Goal: Find specific page/section: Find specific page/section

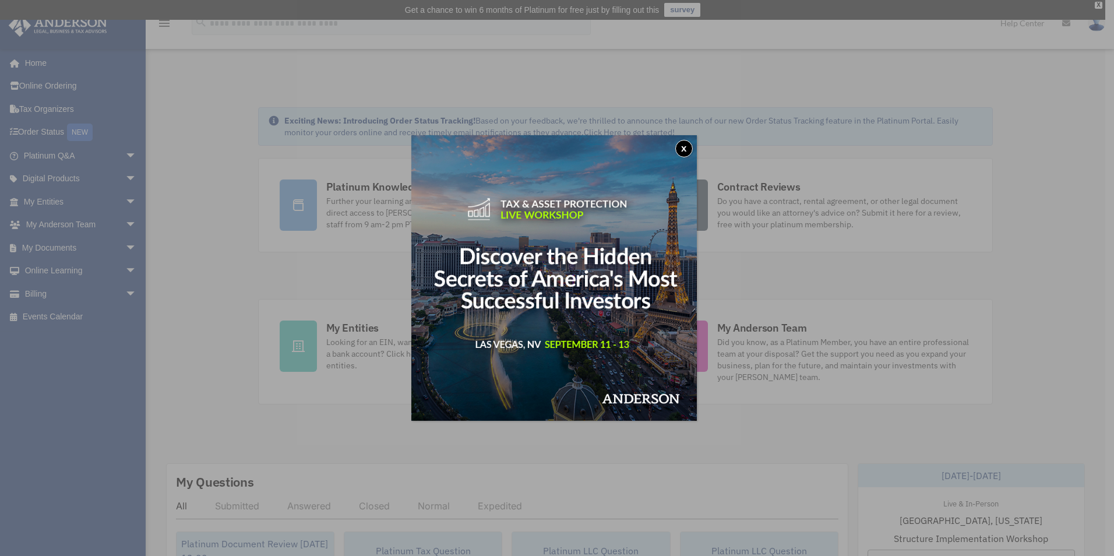
click at [686, 147] on button "x" at bounding box center [684, 148] width 17 height 17
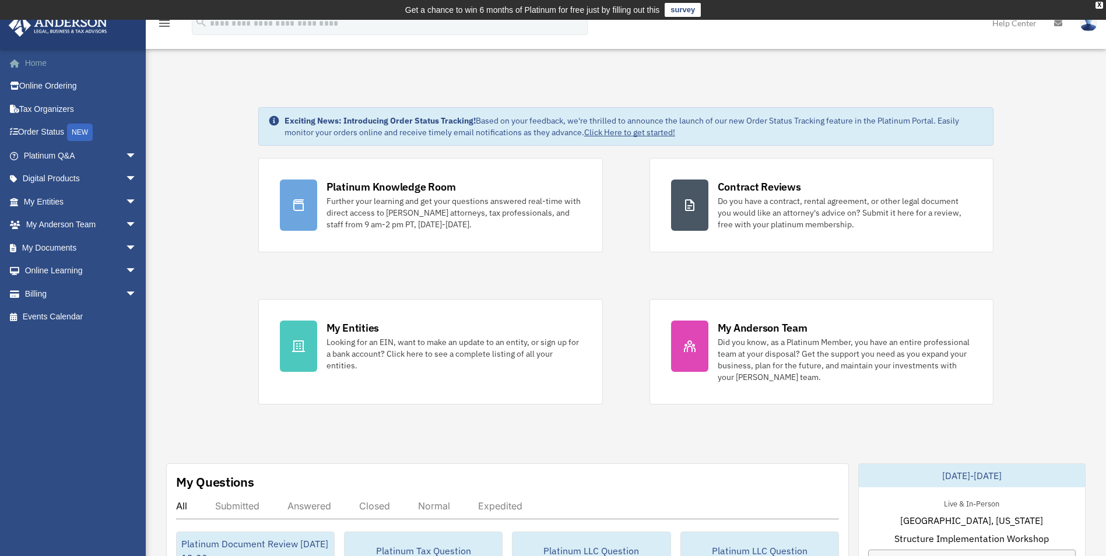
click at [40, 61] on link "Home" at bounding box center [81, 62] width 146 height 23
click at [125, 248] on span "arrow_drop_down" at bounding box center [136, 248] width 23 height 24
click at [46, 268] on link "Box" at bounding box center [85, 270] width 138 height 23
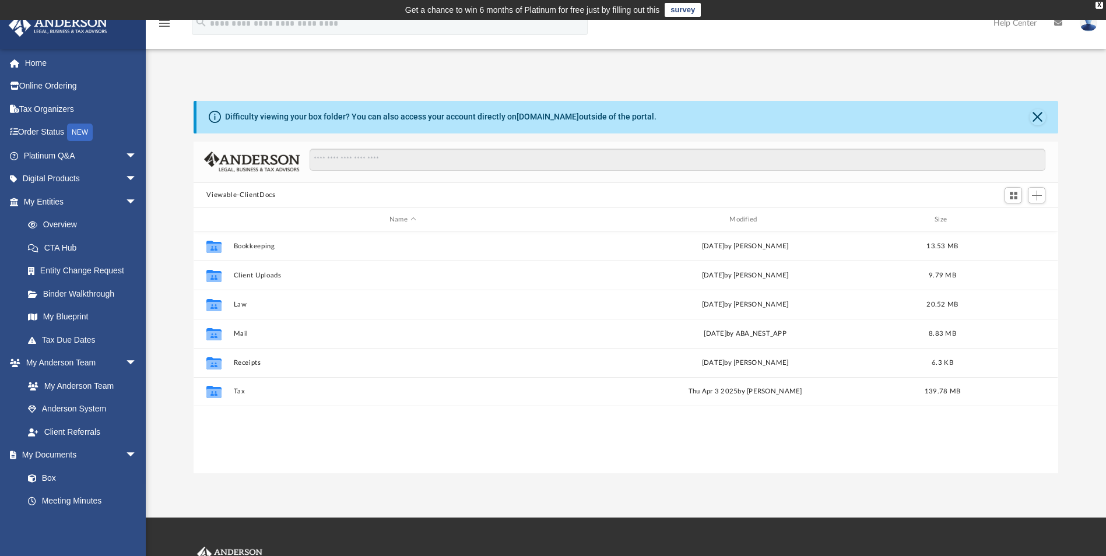
scroll to position [256, 856]
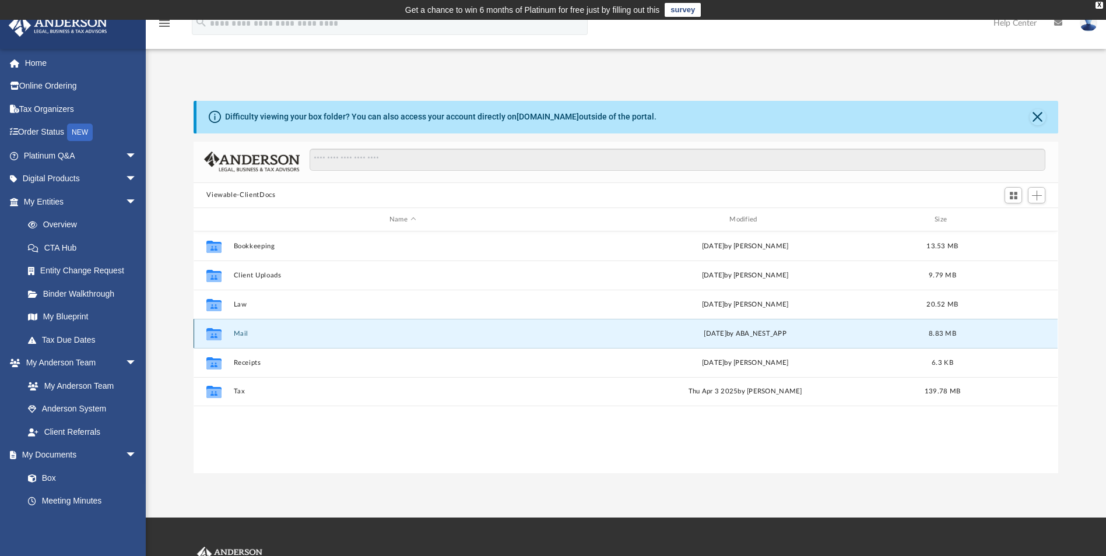
click at [245, 332] on button "Mail" at bounding box center [402, 334] width 337 height 8
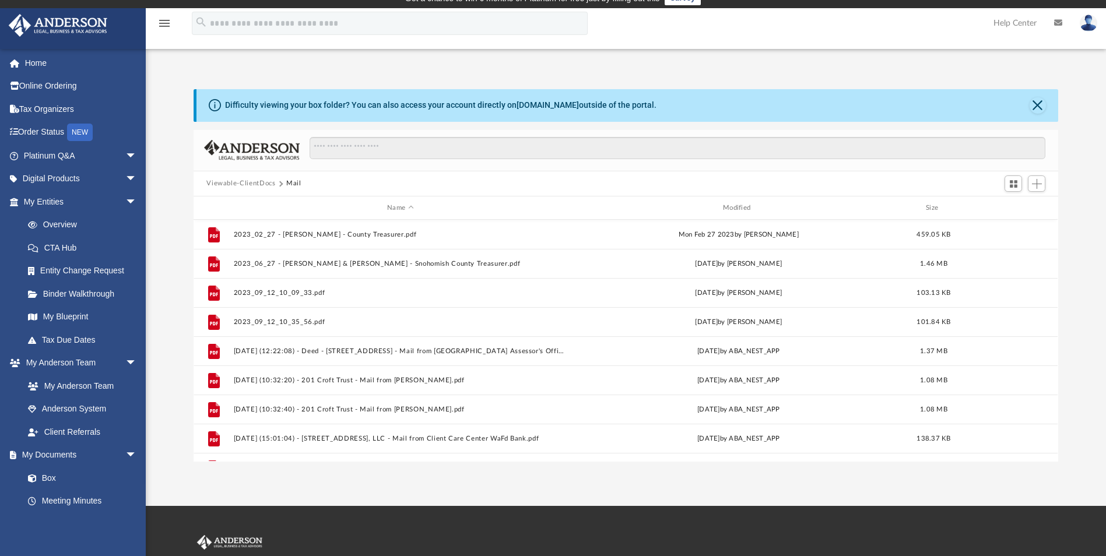
scroll to position [0, 0]
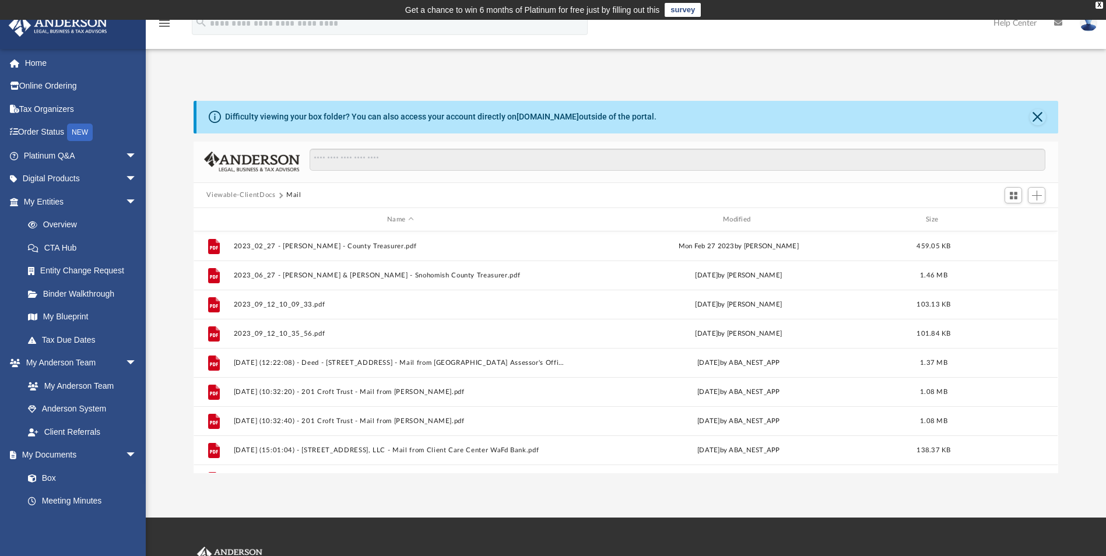
click at [257, 195] on button "Viewable-ClientDocs" at bounding box center [240, 195] width 69 height 10
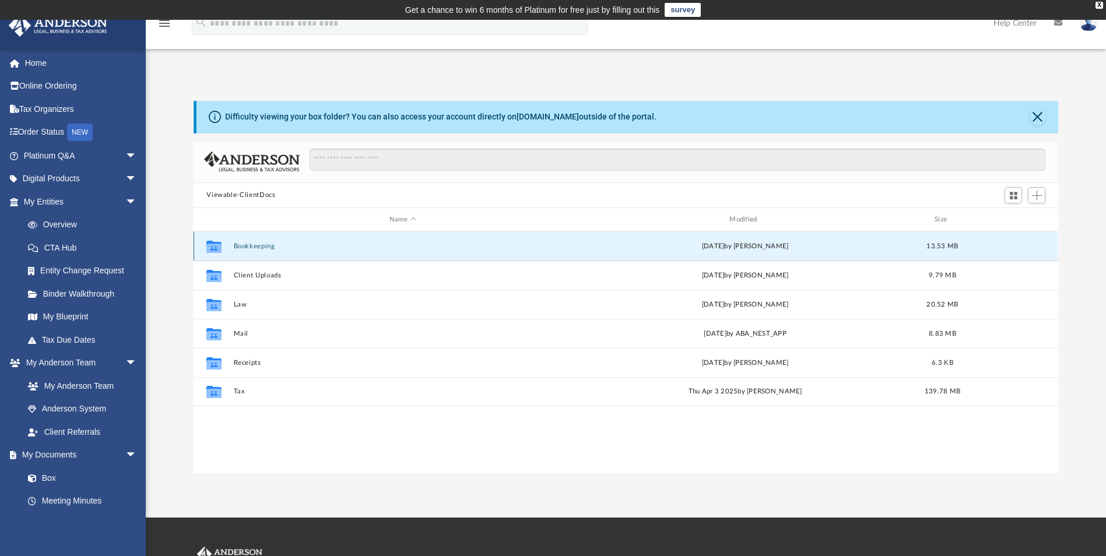
click at [266, 247] on button "Bookkeeping" at bounding box center [402, 246] width 337 height 8
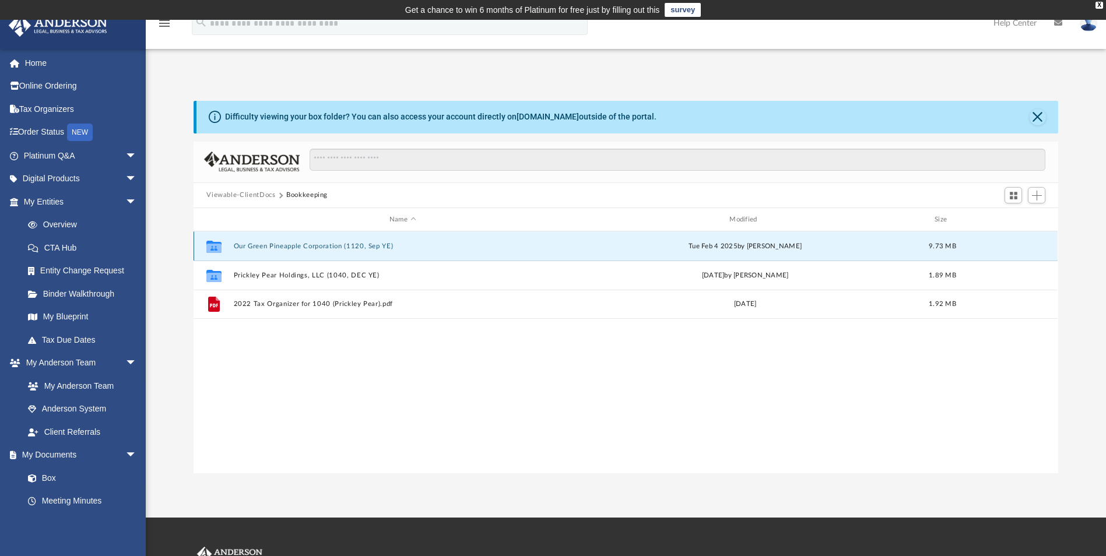
click at [327, 245] on button "Our Green Pineapple Corporation (1120, Sep YE)" at bounding box center [402, 246] width 337 height 8
click at [270, 245] on button "2024 Financials" at bounding box center [402, 246] width 337 height 8
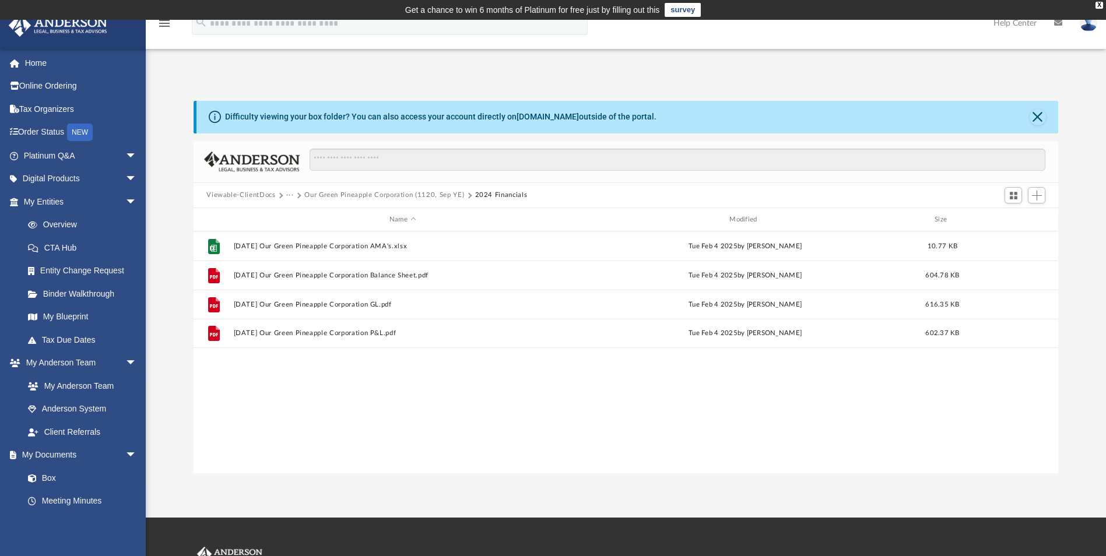
click at [393, 196] on button "Our Green Pineapple Corporation (1120, Sep YE)" at bounding box center [384, 195] width 160 height 10
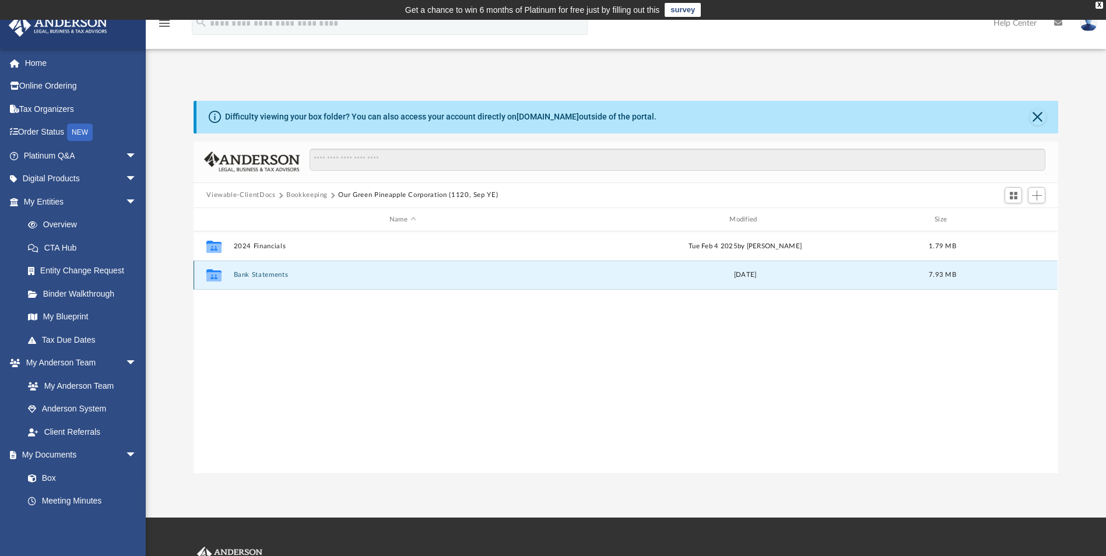
click at [274, 276] on button "Bank Statements" at bounding box center [402, 276] width 337 height 8
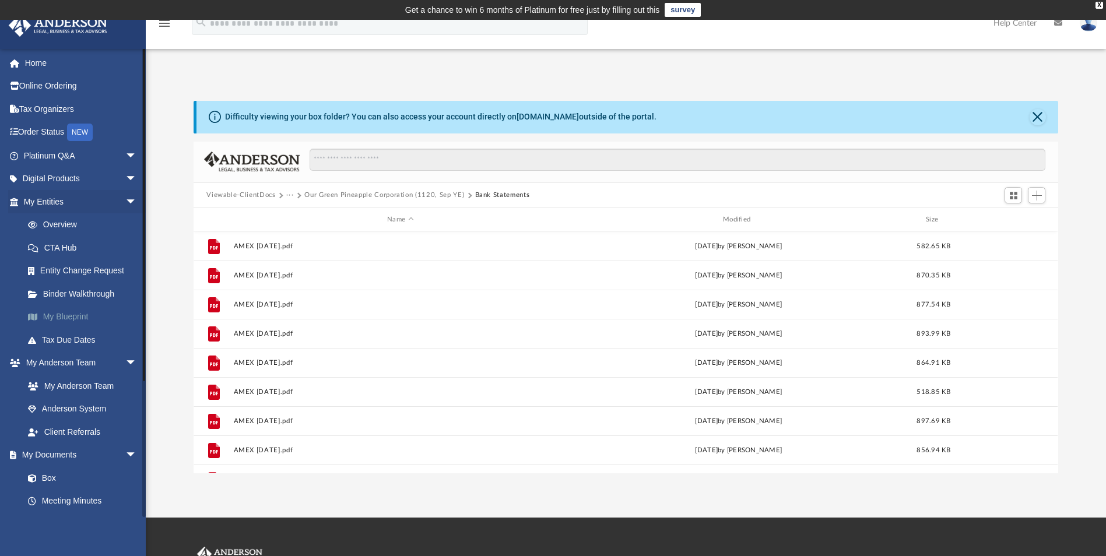
click at [79, 314] on link "My Blueprint" at bounding box center [85, 316] width 138 height 23
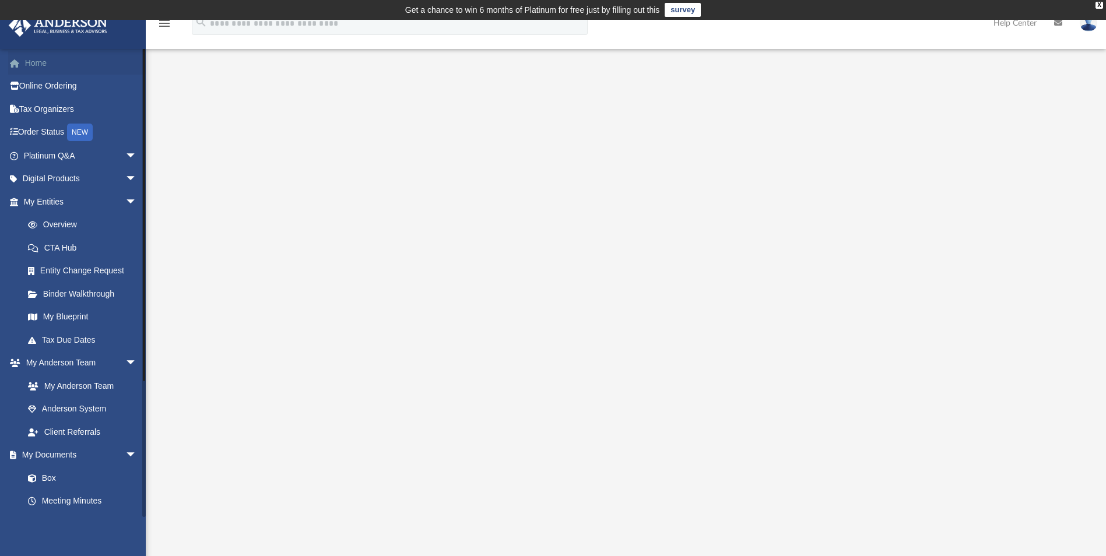
click at [43, 62] on link "Home" at bounding box center [81, 62] width 146 height 23
